Goal: Task Accomplishment & Management: Manage account settings

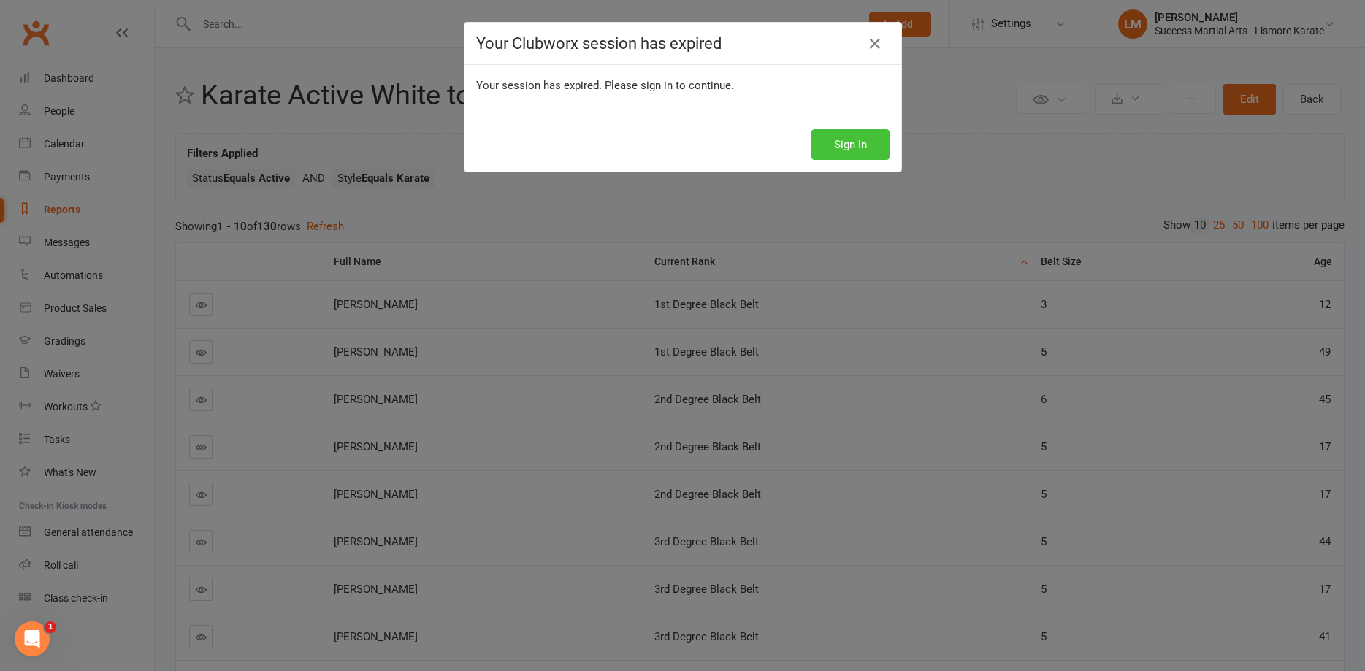
click at [873, 145] on button "Sign In" at bounding box center [850, 144] width 78 height 31
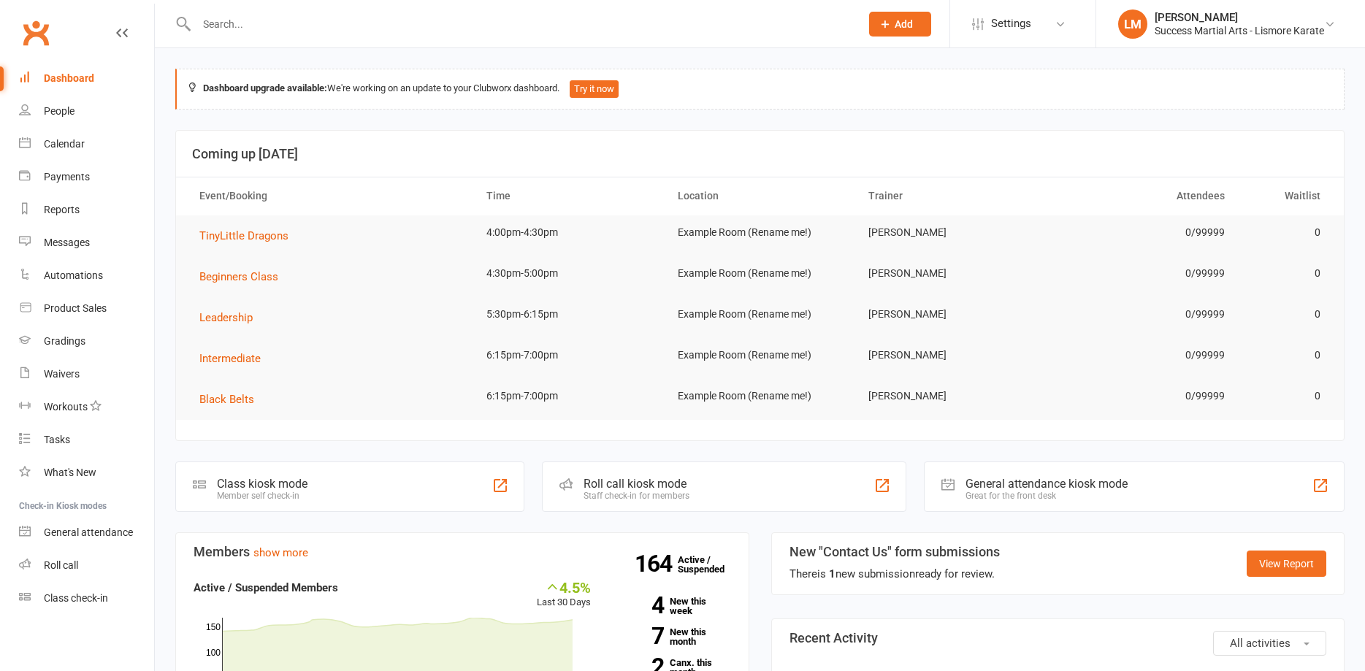
click at [210, 18] on input "text" at bounding box center [521, 24] width 658 height 20
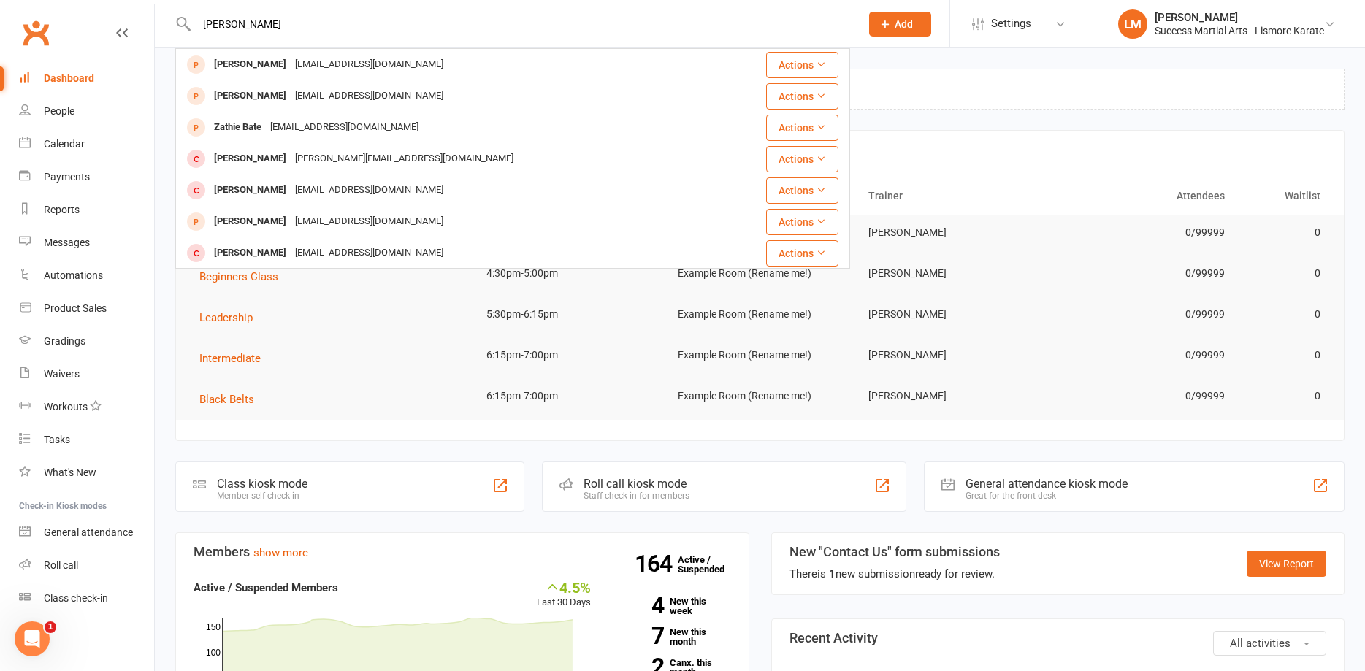
type input "[PERSON_NAME]"
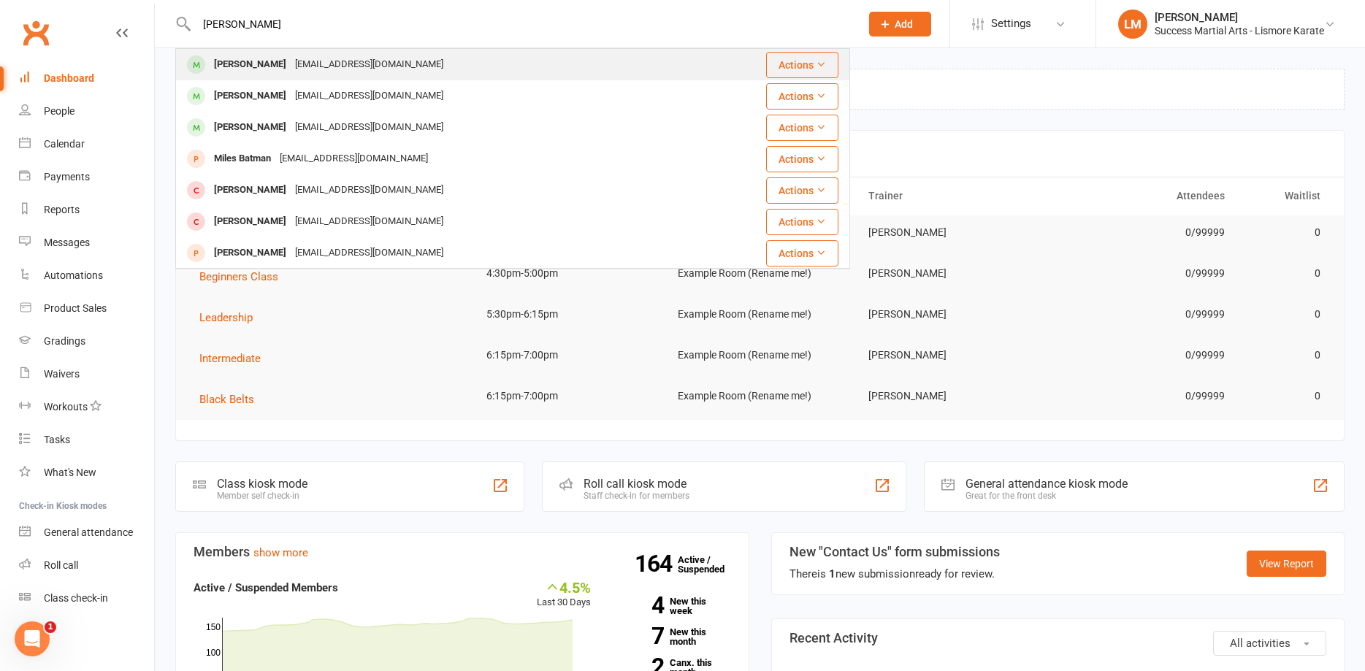
click at [249, 64] on div "[PERSON_NAME]" at bounding box center [250, 64] width 81 height 21
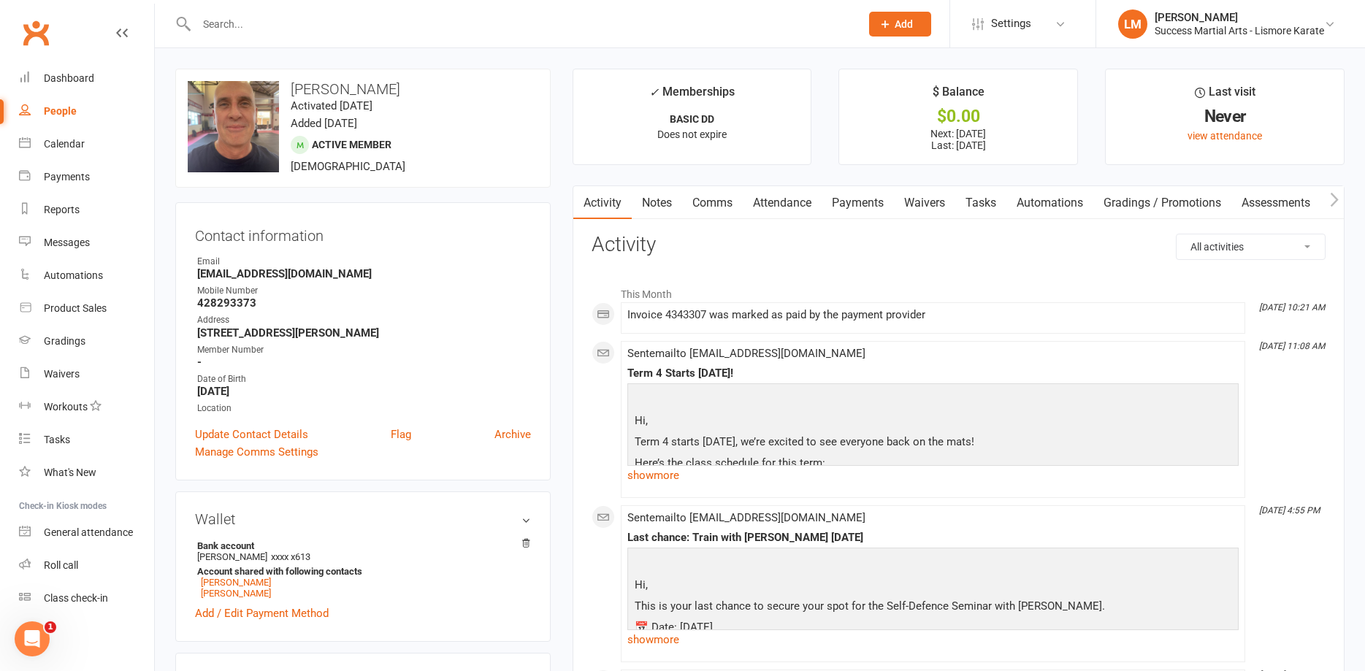
click at [871, 202] on link "Payments" at bounding box center [858, 203] width 72 height 34
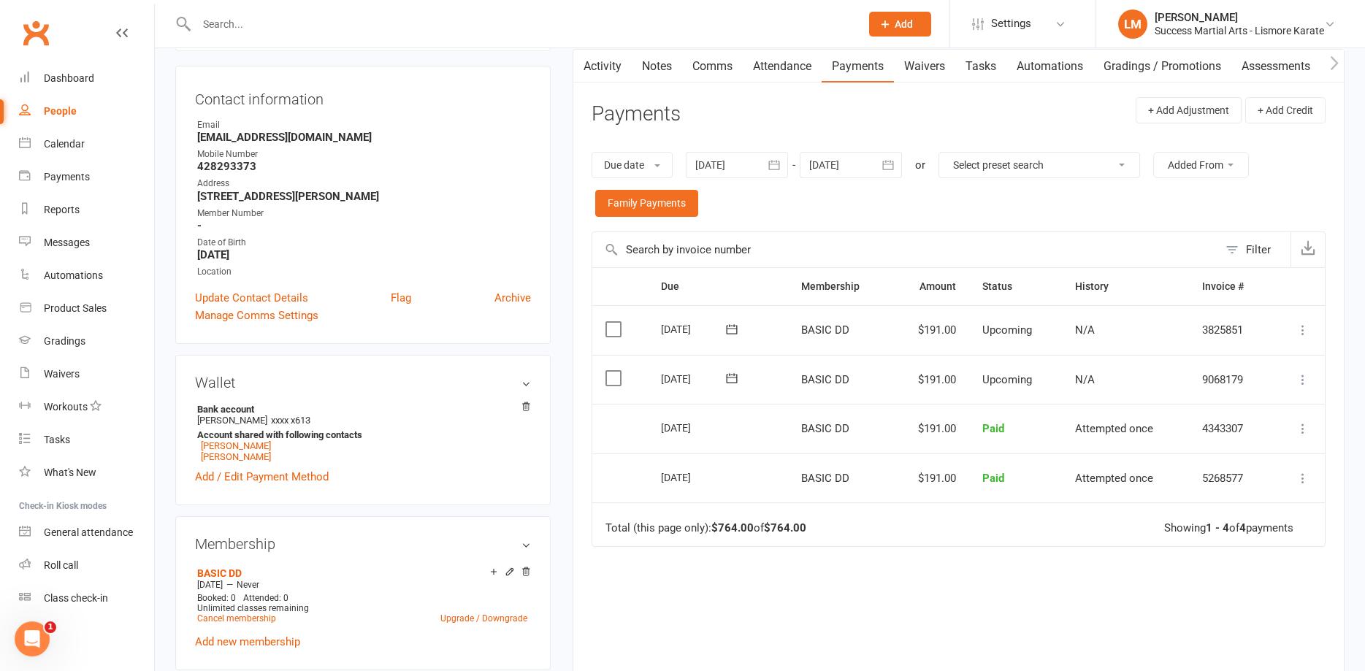
scroll to position [149, 0]
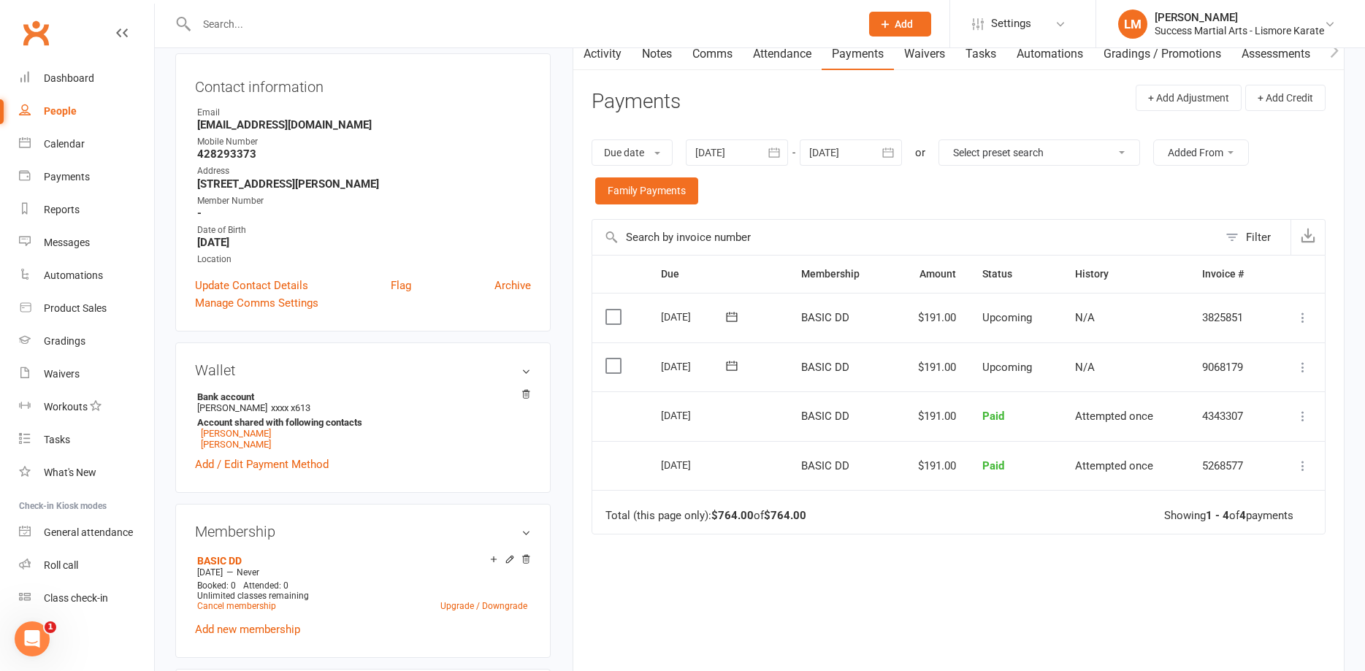
click at [1304, 368] on icon at bounding box center [1303, 367] width 15 height 15
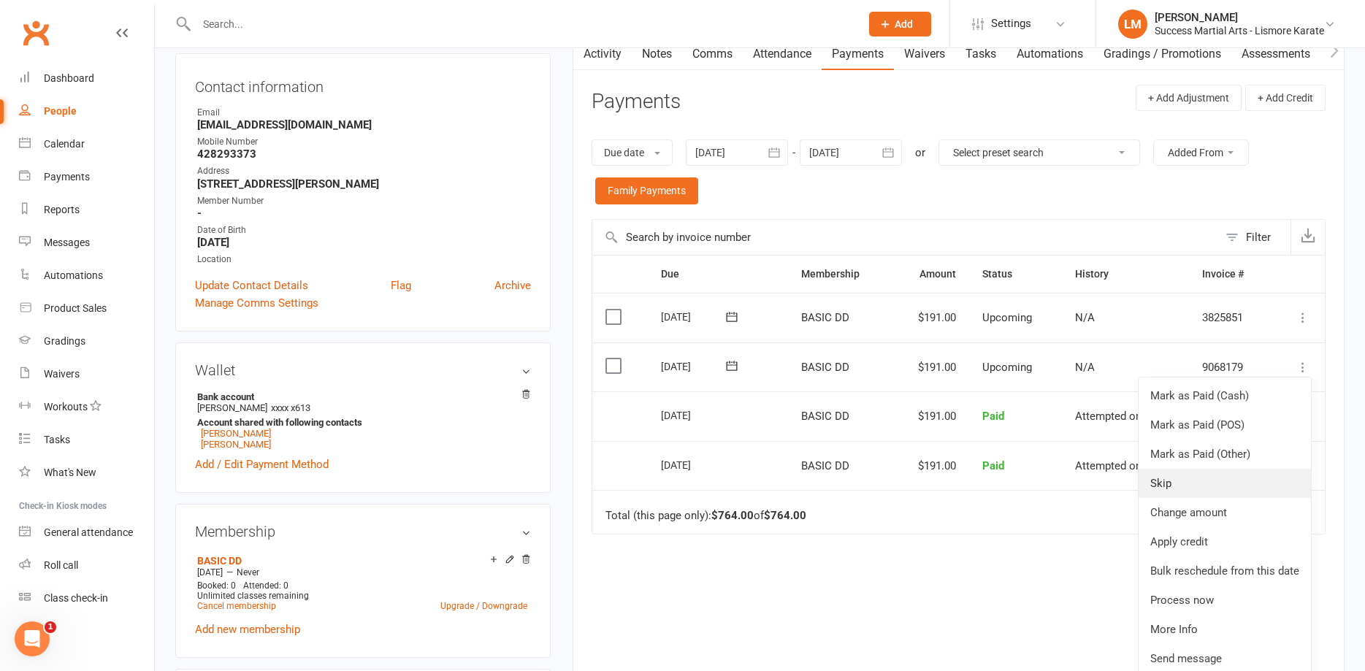
click at [1164, 486] on link "Skip" at bounding box center [1225, 483] width 172 height 29
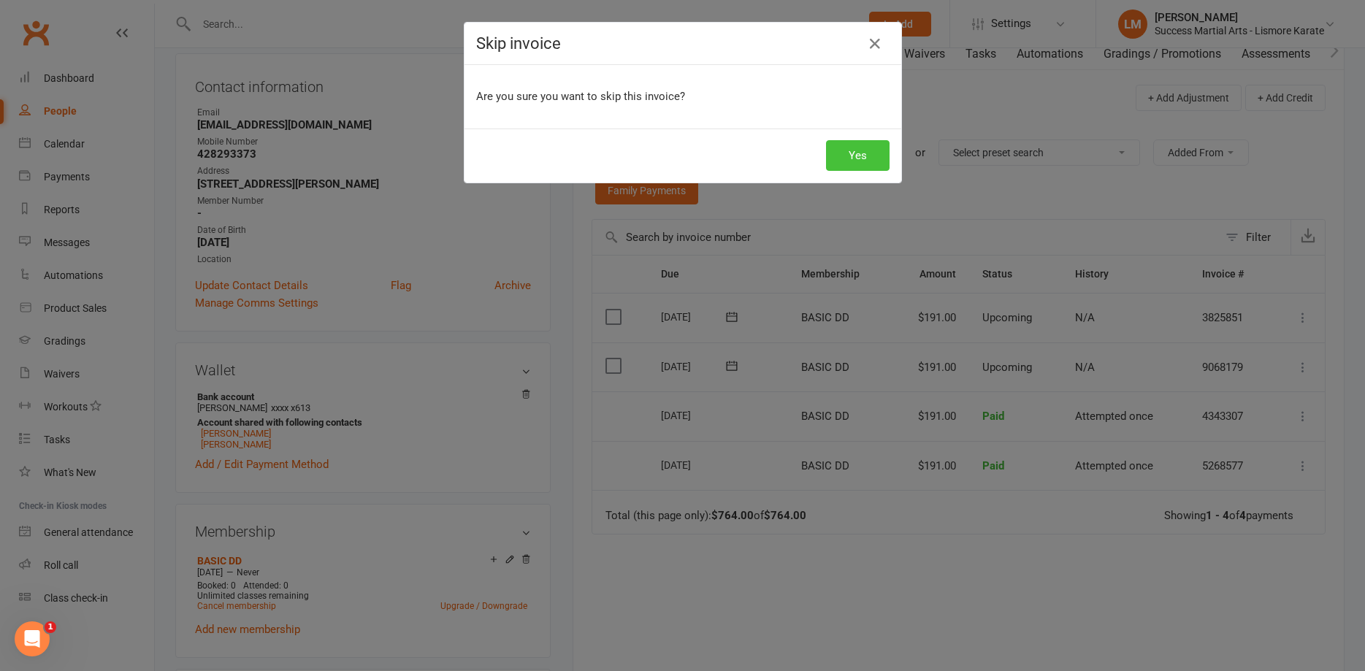
click at [868, 153] on button "Yes" at bounding box center [858, 155] width 64 height 31
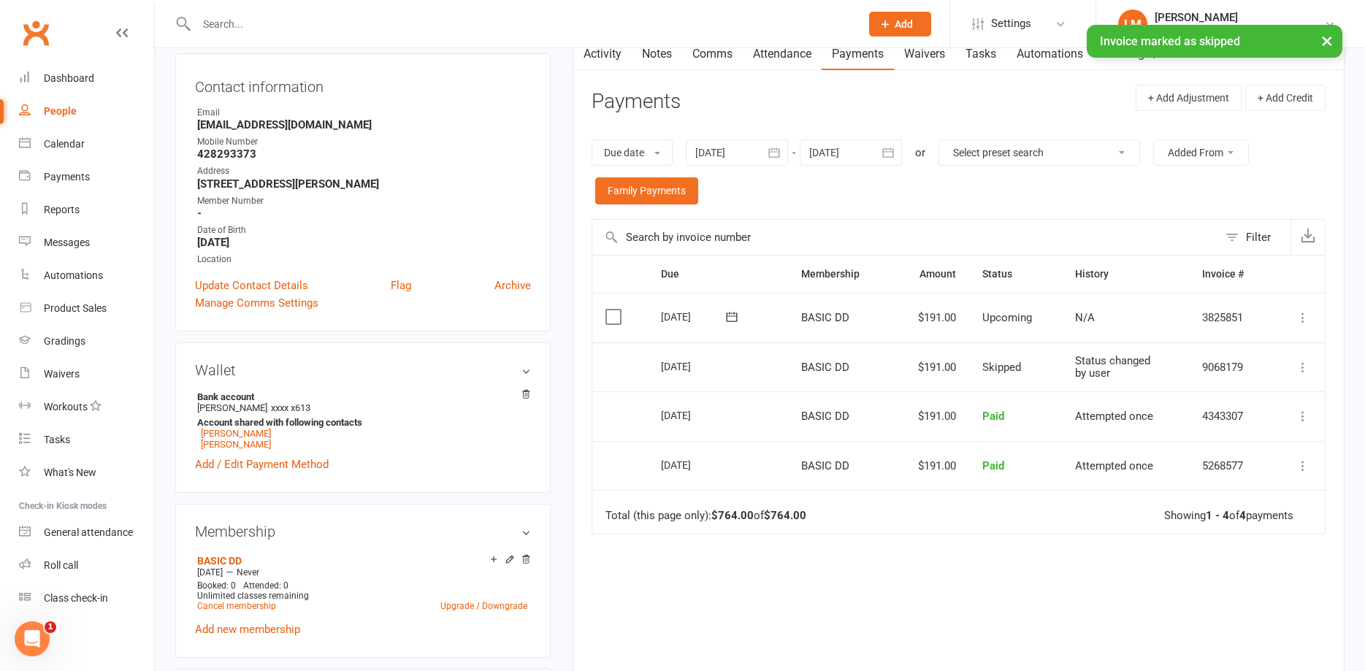
click at [1300, 316] on icon at bounding box center [1303, 317] width 15 height 15
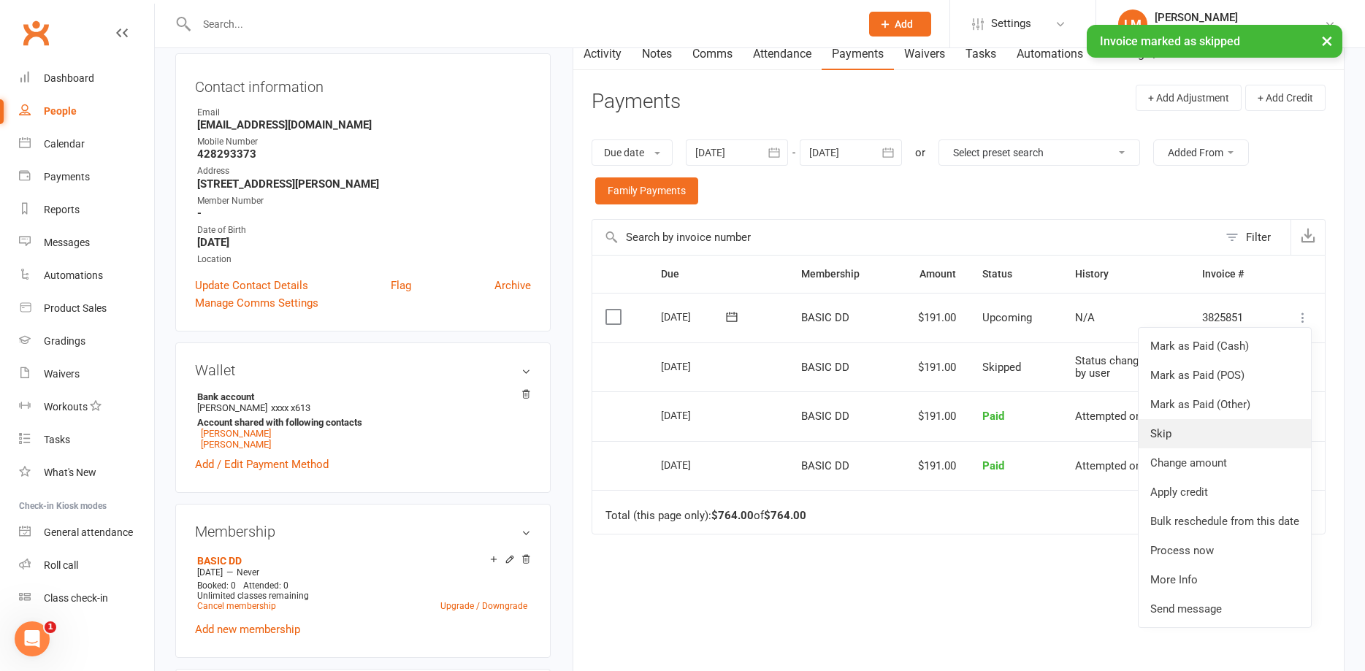
click at [1164, 437] on link "Skip" at bounding box center [1225, 433] width 172 height 29
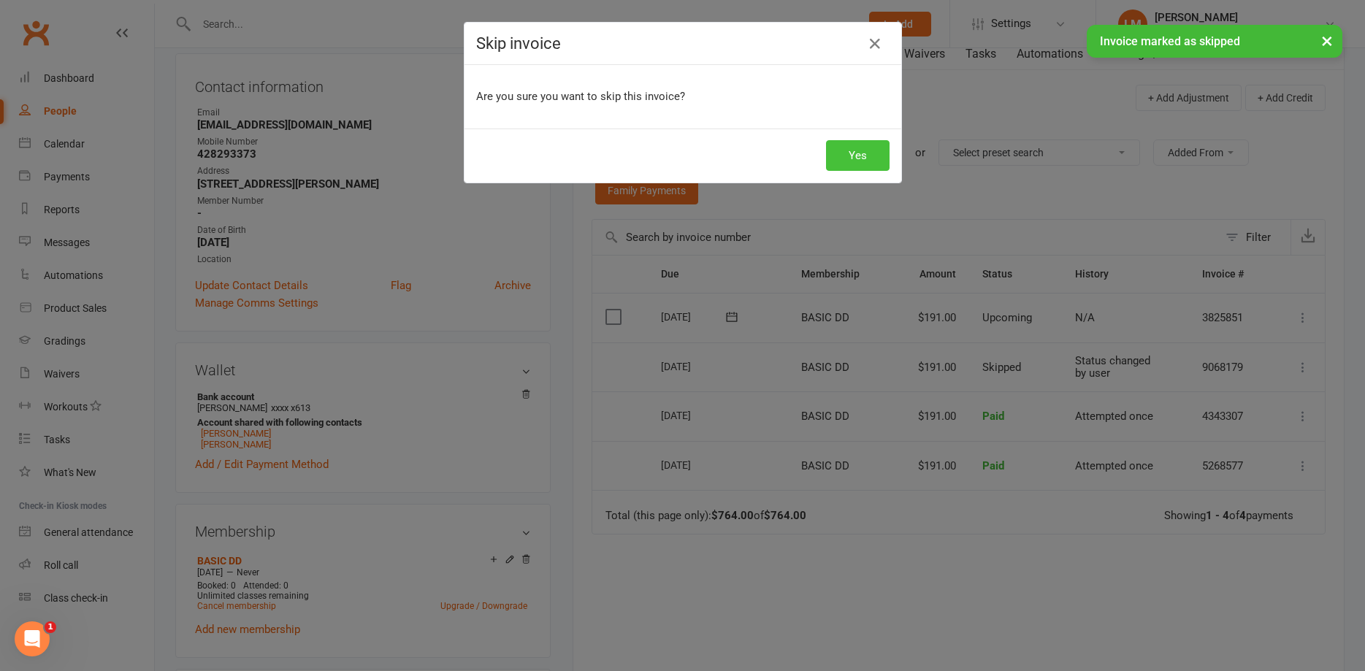
click at [855, 149] on button "Yes" at bounding box center [858, 155] width 64 height 31
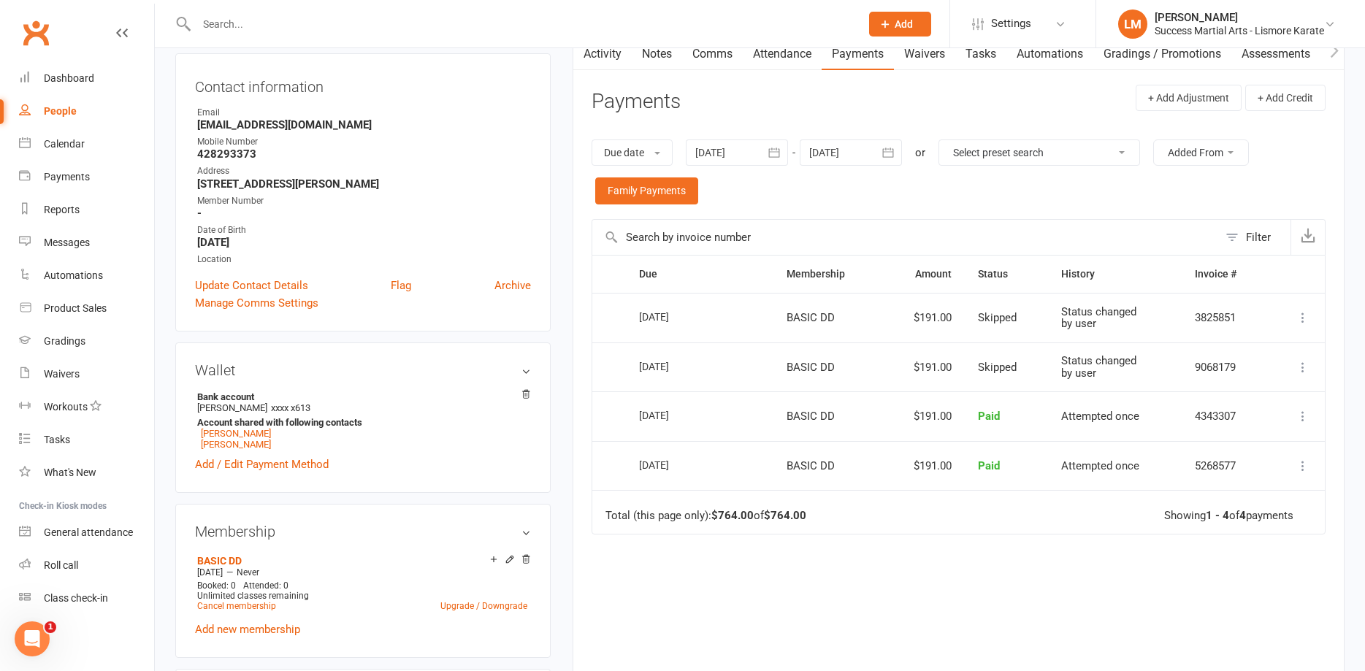
click at [890, 153] on icon "button" at bounding box center [888, 152] width 15 height 15
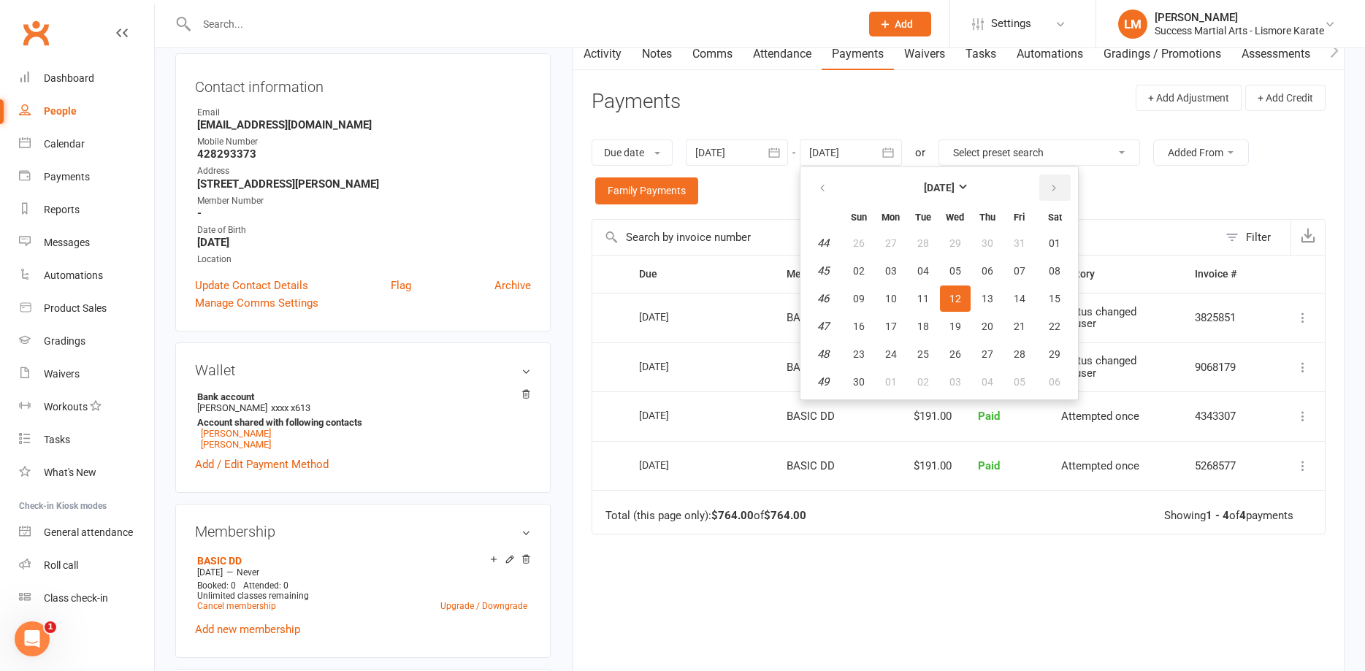
click at [1061, 188] on button "button" at bounding box center [1054, 188] width 31 height 26
click at [983, 353] on button "29" at bounding box center [987, 354] width 31 height 26
type input "29 Jan 2026"
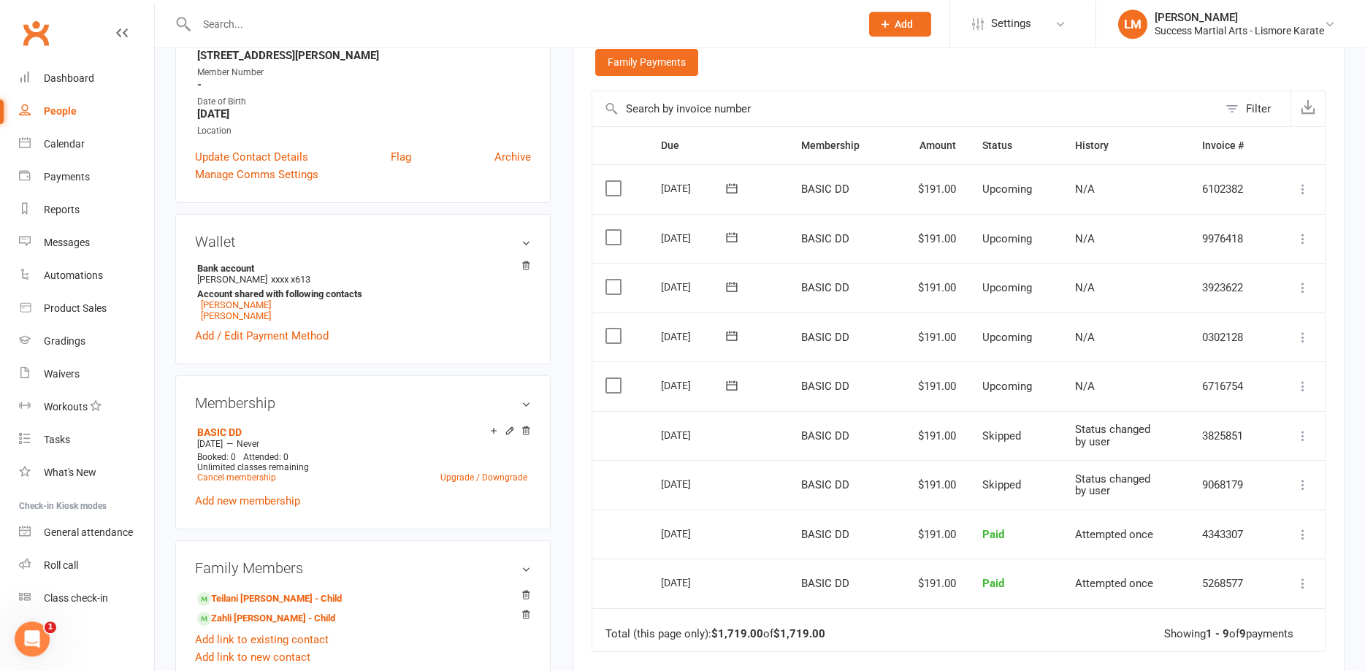
scroll to position [447, 0]
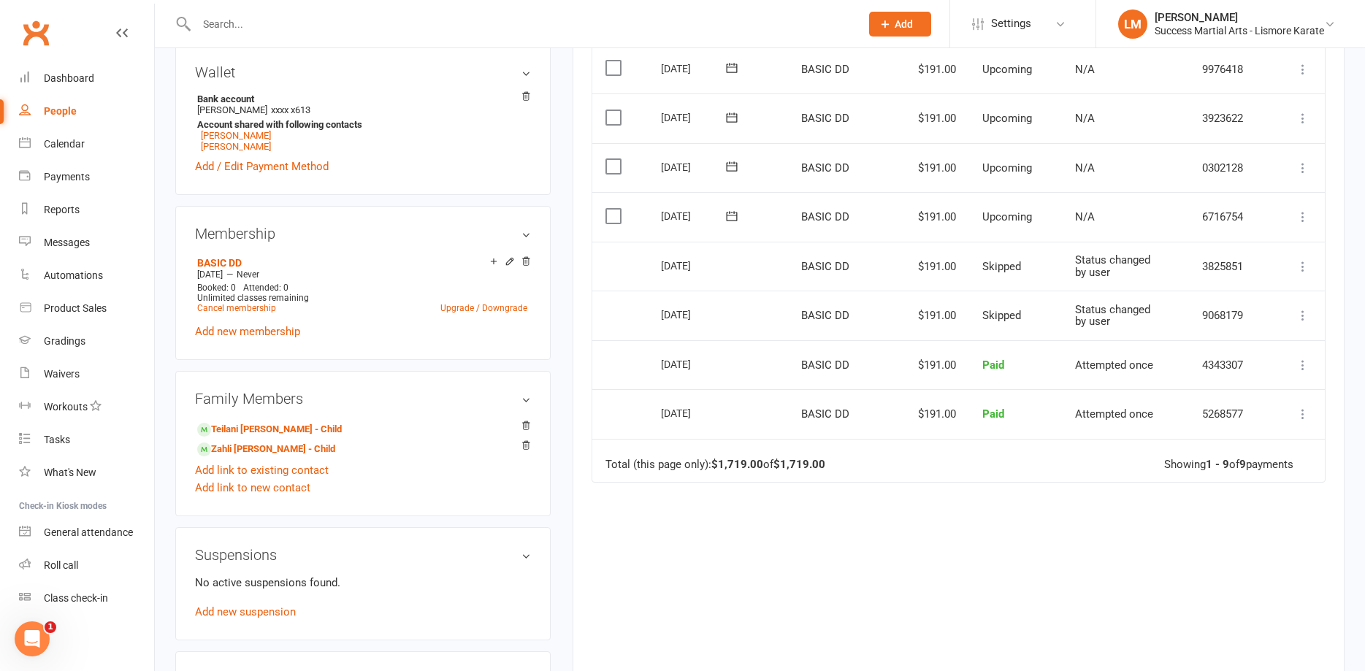
click at [1300, 215] on icon at bounding box center [1303, 217] width 15 height 15
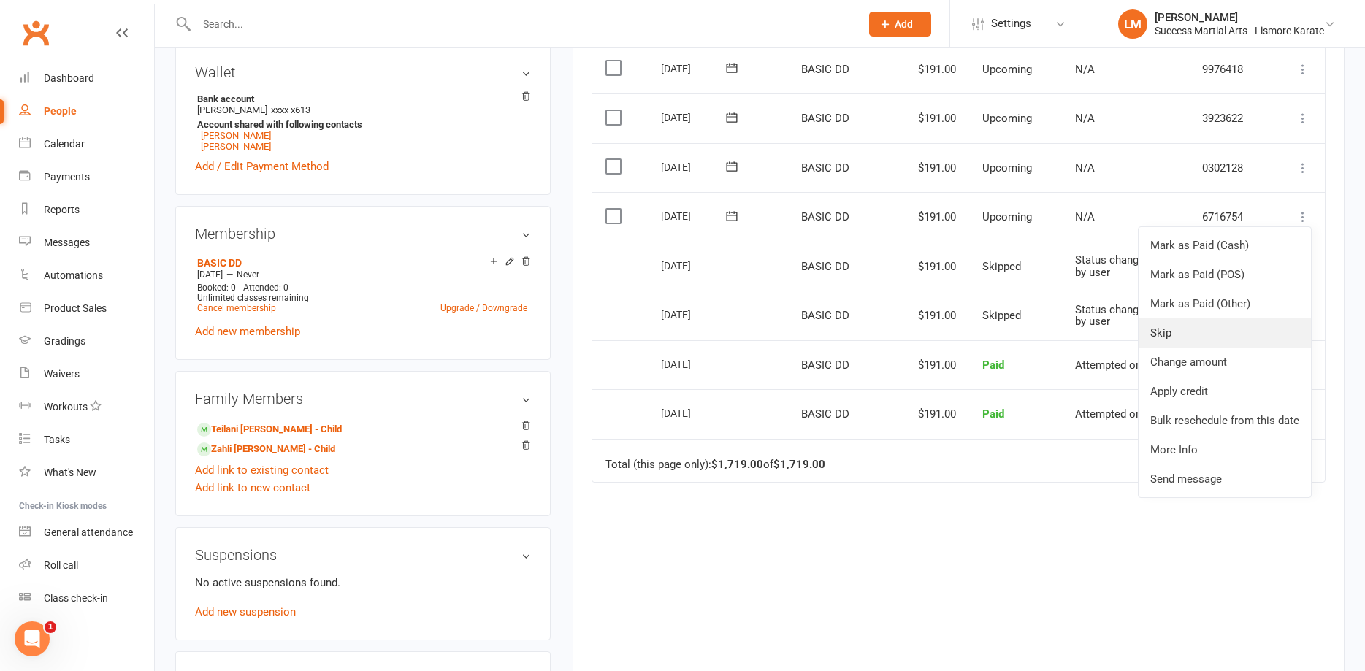
click at [1180, 326] on link "Skip" at bounding box center [1225, 332] width 172 height 29
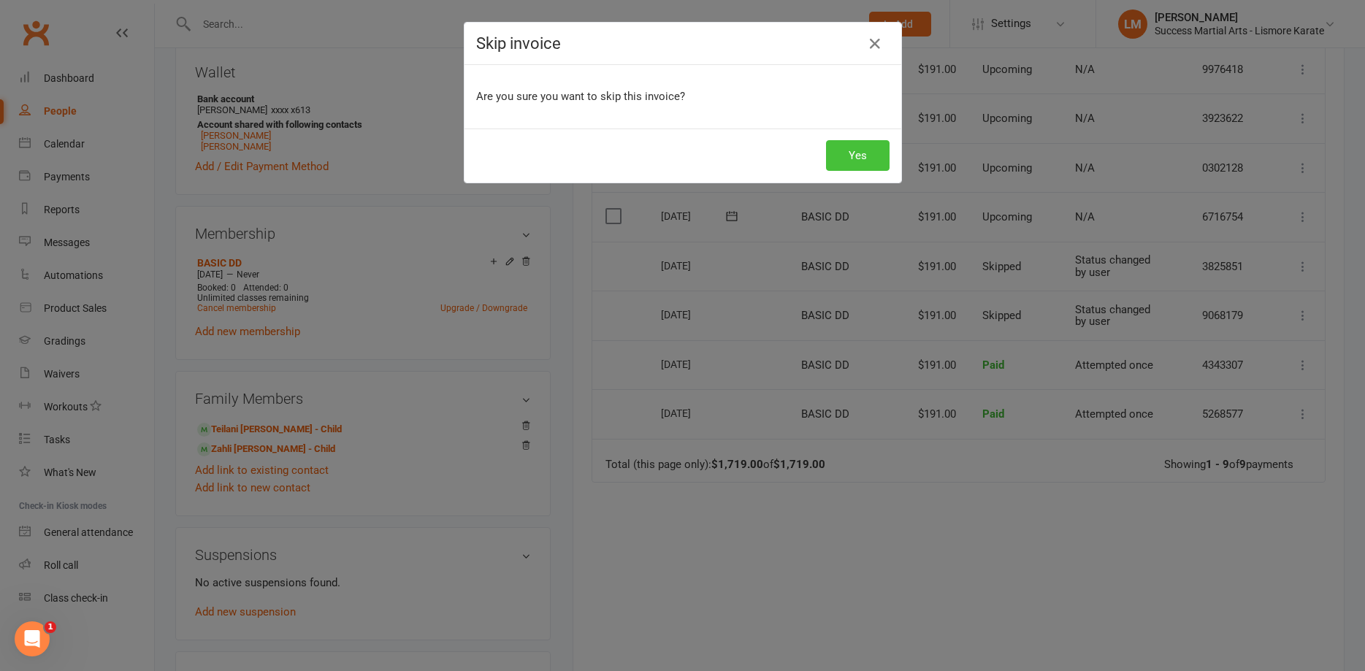
click at [849, 160] on button "Yes" at bounding box center [858, 155] width 64 height 31
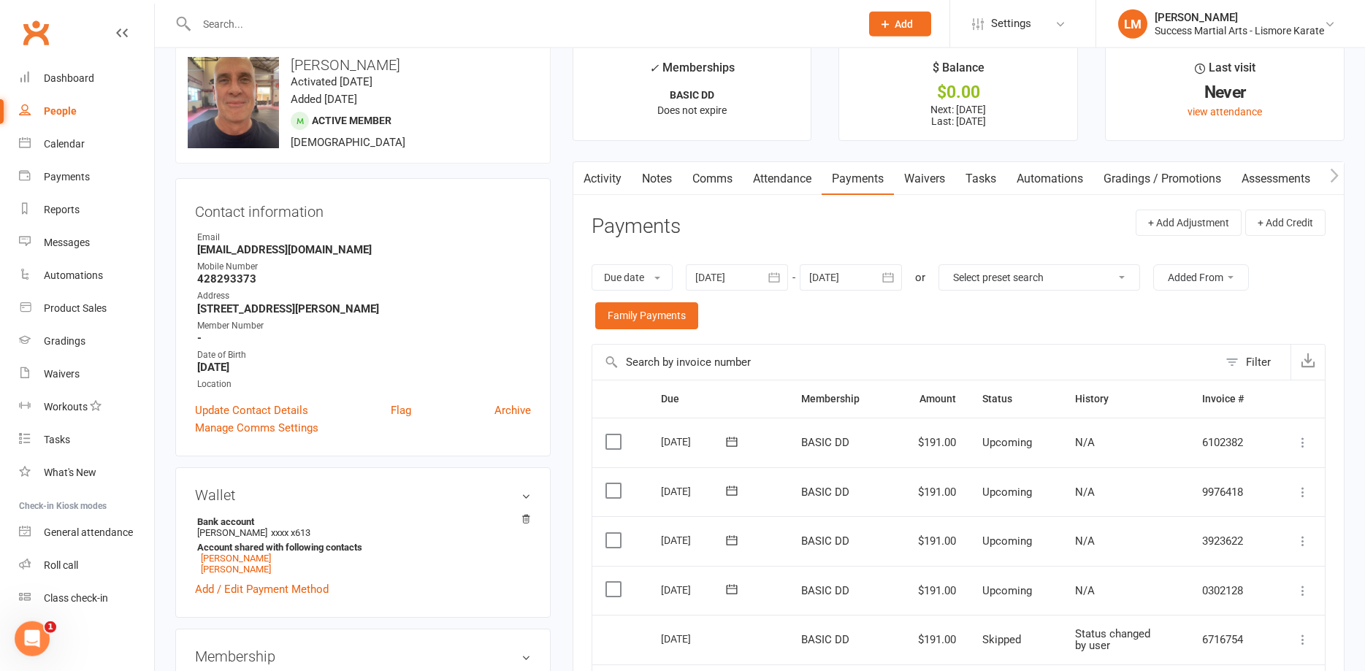
scroll to position [0, 0]
